Goal: Find contact information: Find contact information

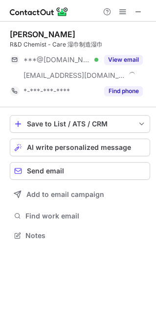
scroll to position [229, 156]
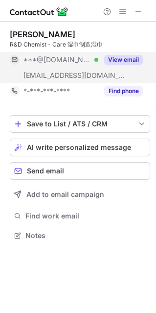
click at [134, 57] on button "View email" at bounding box center [123, 60] width 39 height 10
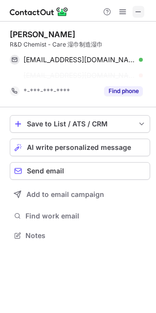
click at [142, 12] on span at bounding box center [139, 12] width 8 height 8
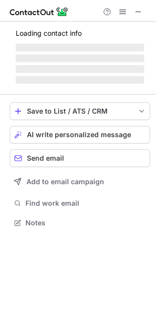
scroll to position [222, 156]
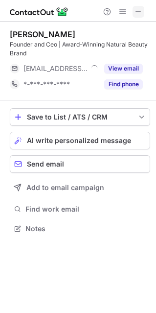
click at [135, 13] on span at bounding box center [139, 12] width 8 height 8
click at [133, 13] on button at bounding box center [139, 12] width 12 height 12
click at [139, 8] on span at bounding box center [139, 12] width 8 height 8
